Goal: Information Seeking & Learning: Understand process/instructions

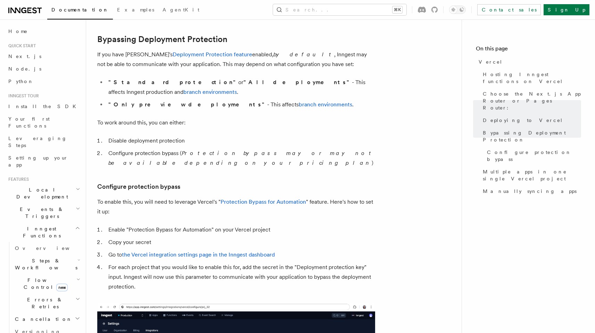
scroll to position [513, 0]
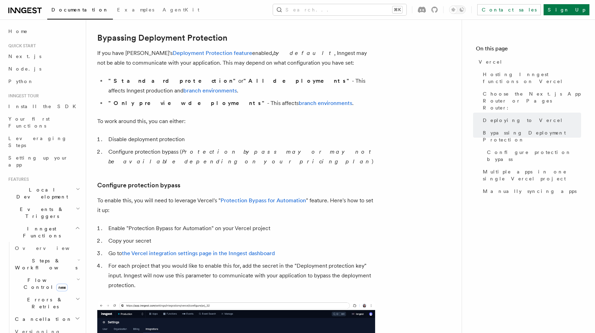
click at [243, 81] on strong ""All deployments"" at bounding box center [297, 80] width 108 height 7
click at [168, 98] on li ""Only preview deployments" - This affects branch environments ." at bounding box center [240, 103] width 269 height 10
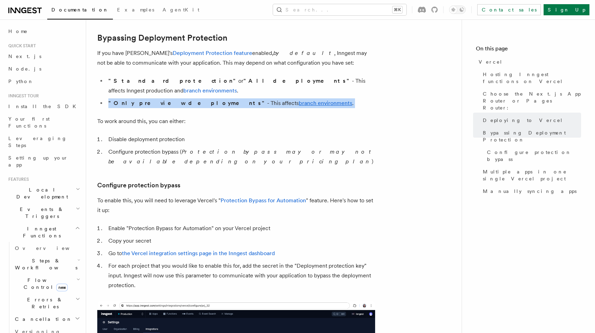
click at [168, 98] on li ""Only preview deployments" - This affects branch environments ." at bounding box center [240, 103] width 269 height 10
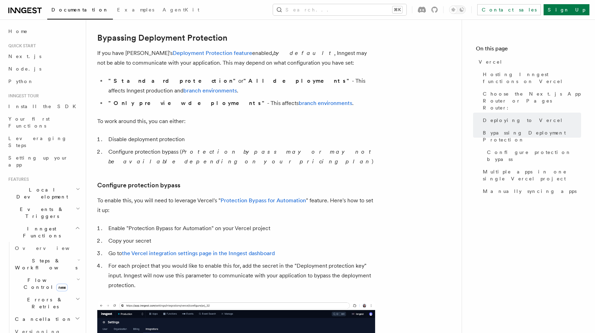
click at [205, 148] on article "Platform Deployment Cloud Providers Setup Vercel Inngest enables you to host yo…" at bounding box center [273, 240] width 353 height 1447
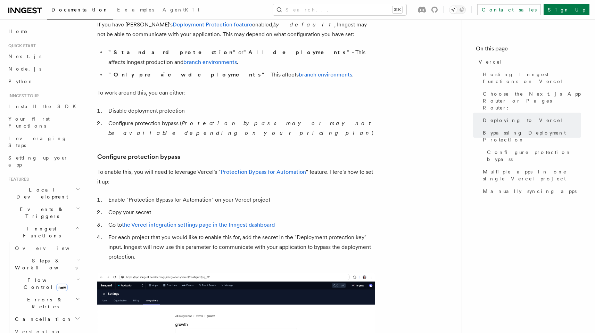
scroll to position [549, 0]
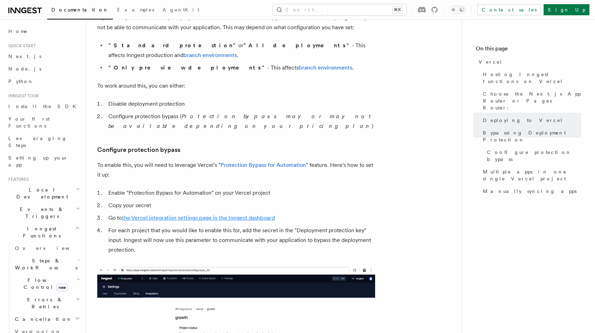
click at [174, 214] on link "the Vercel integration settings page in the Inngest dashboard" at bounding box center [198, 217] width 153 height 7
click at [194, 225] on li "For each project that you would like to enable this for, add the secret in the …" at bounding box center [240, 239] width 269 height 29
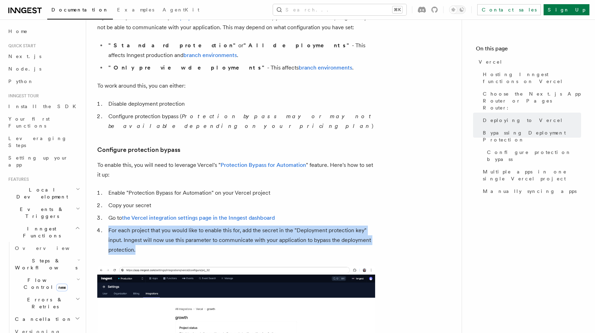
click at [194, 225] on li "For each project that you would like to enable this for, add the secret in the …" at bounding box center [240, 239] width 269 height 29
click at [308, 225] on li "For each project that you would like to enable this for, add the secret in the …" at bounding box center [240, 239] width 269 height 29
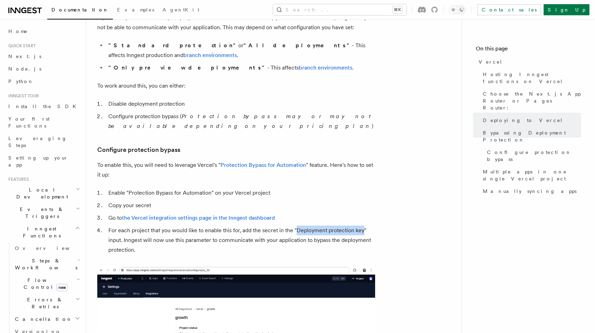
drag, startPoint x: 296, startPoint y: 210, endPoint x: 362, endPoint y: 211, distance: 66.3
click at [362, 225] on li "For each project that you would like to enable this for, add the secret in the …" at bounding box center [240, 239] width 269 height 29
copy li "Deployment protection key"
click at [204, 227] on li "For each project that you would like to enable this for, add the secret in the …" at bounding box center [240, 239] width 269 height 29
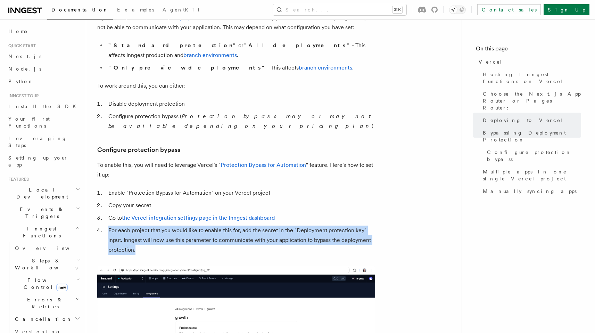
click at [204, 227] on li "For each project that you would like to enable this for, add the secret in the …" at bounding box center [240, 239] width 269 height 29
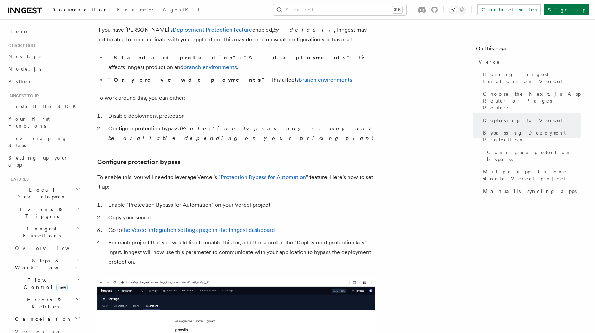
click at [172, 200] on li "Enable "Protection Bypass for Automation" on your Vercel project" at bounding box center [240, 205] width 269 height 10
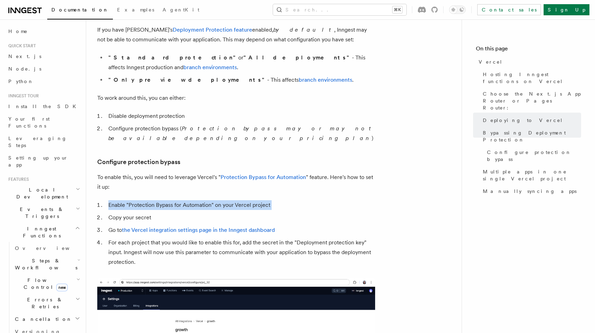
click at [172, 200] on li "Enable "Protection Bypass for Automation" on your Vercel project" at bounding box center [240, 205] width 269 height 10
click at [206, 200] on li "Enable "Protection Bypass for Automation" on your Vercel project" at bounding box center [240, 205] width 269 height 10
drag, startPoint x: 210, startPoint y: 186, endPoint x: 130, endPoint y: 186, distance: 80.9
click at [130, 200] on li "Enable "Protection Bypass for Automation" on your Vercel project" at bounding box center [240, 205] width 269 height 10
copy li "Protection Bypass for Automation"
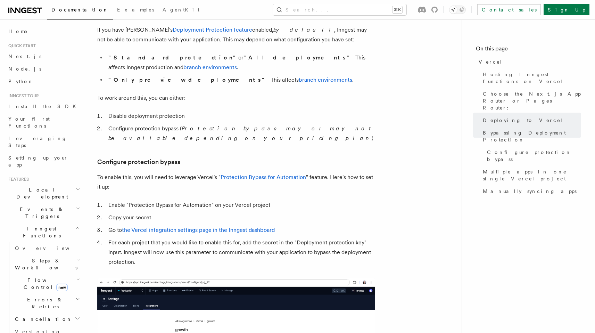
click at [147, 213] on li "Copy your secret" at bounding box center [240, 218] width 269 height 10
click at [248, 200] on li "Enable "Protection Bypass for Automation" on your Vercel project" at bounding box center [240, 205] width 269 height 10
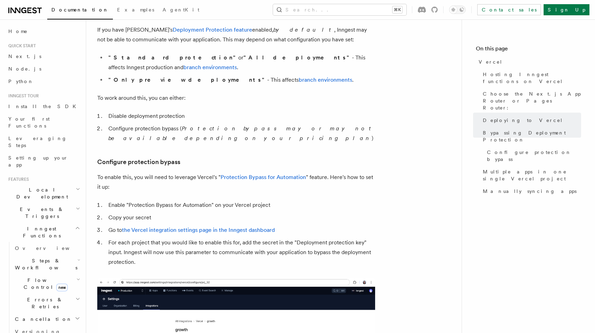
click at [137, 213] on li "Copy your secret" at bounding box center [240, 218] width 269 height 10
click at [181, 200] on li "Enable "Protection Bypass for Automation" on your Vercel project" at bounding box center [240, 205] width 269 height 10
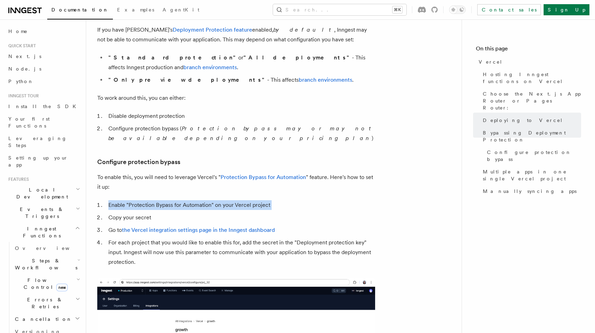
click at [181, 200] on li "Enable "Protection Bypass for Automation" on your Vercel project" at bounding box center [240, 205] width 269 height 10
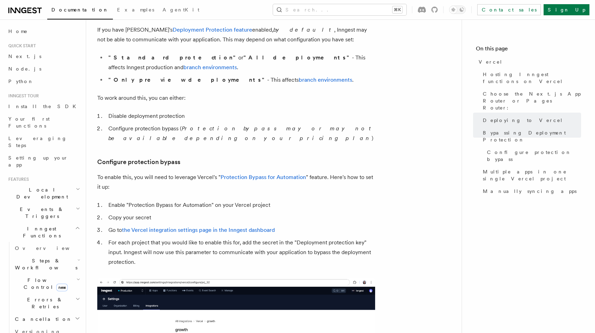
click at [184, 200] on li "Enable "Protection Bypass for Automation" on your Vercel project" at bounding box center [240, 205] width 269 height 10
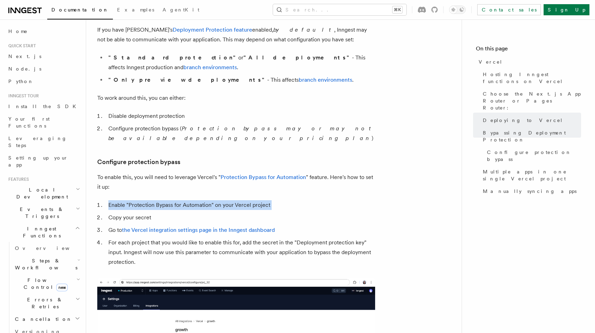
click at [184, 200] on li "Enable "Protection Bypass for Automation" on your Vercel project" at bounding box center [240, 205] width 269 height 10
